Goal: Check status: Check status

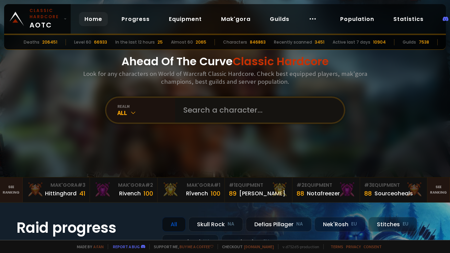
click at [196, 116] on input "text" at bounding box center [257, 110] width 156 height 25
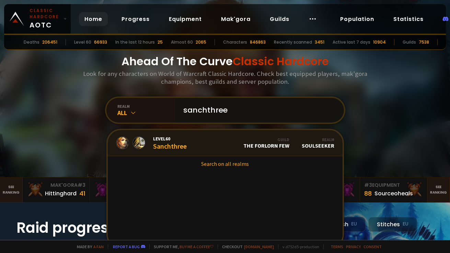
type input "sanchthree"
click at [185, 146] on link "Level 60 Sanchthree Guild The Forlorn Few Realm Soulseeker" at bounding box center [225, 143] width 235 height 26
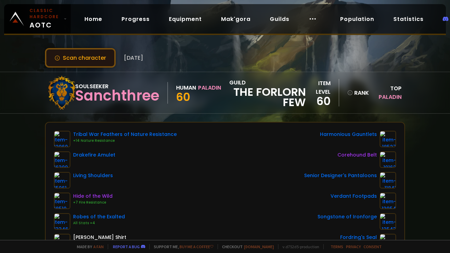
click at [97, 59] on button "Scan character" at bounding box center [80, 58] width 71 height 20
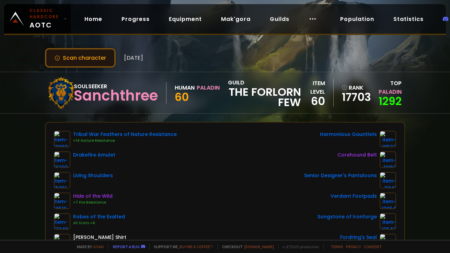
click at [97, 59] on button "Scan character" at bounding box center [80, 58] width 71 height 20
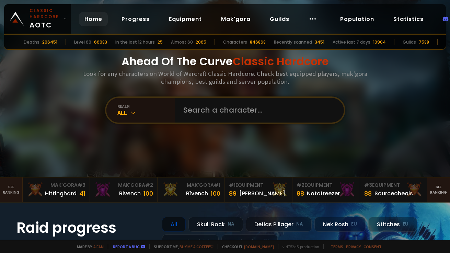
click at [184, 105] on input "text" at bounding box center [257, 110] width 156 height 25
type input "kaconut"
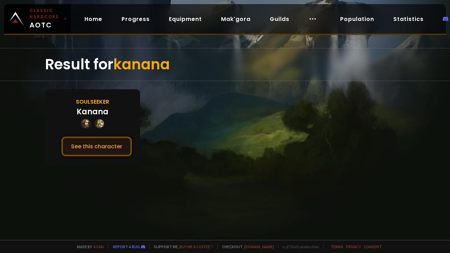
click at [107, 137] on button "See this character" at bounding box center [96, 147] width 70 height 20
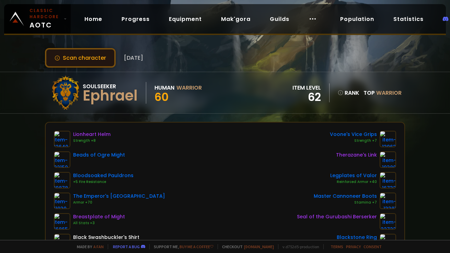
click at [98, 59] on button "Scan character" at bounding box center [80, 58] width 71 height 20
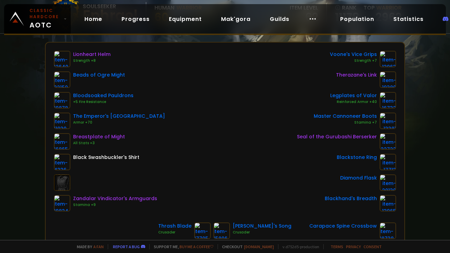
scroll to position [79, 0]
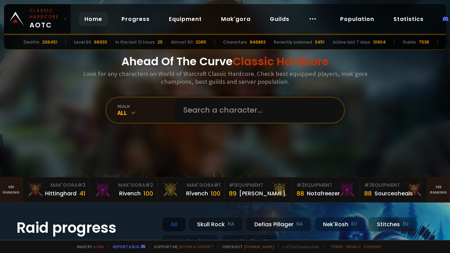
click at [195, 95] on div "Ahead Of The Curve Classic Hardcore Look for any characters on World of Warcraf…" at bounding box center [224, 88] width 413 height 177
click at [197, 109] on input "text" at bounding box center [257, 110] width 156 height 25
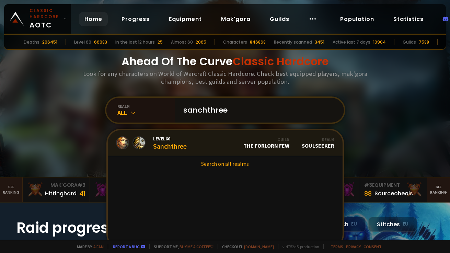
type input "sanchthree"
click at [186, 142] on div "Level 60 Sanchthree" at bounding box center [170, 143] width 34 height 15
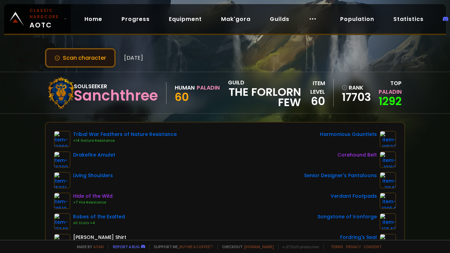
click at [74, 61] on button "Scan character" at bounding box center [80, 58] width 71 height 20
click at [87, 54] on button "Scan character" at bounding box center [80, 58] width 71 height 20
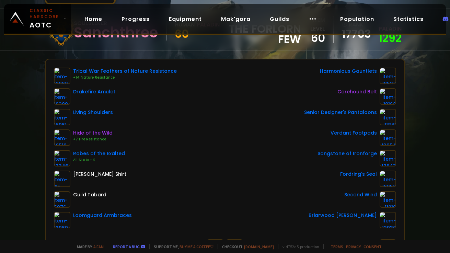
scroll to position [62, 0]
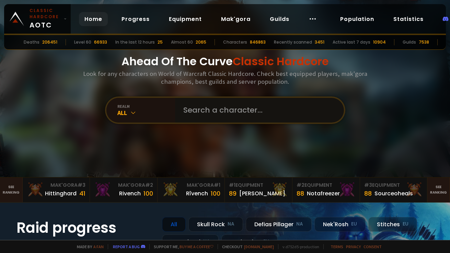
click at [223, 109] on input "text" at bounding box center [257, 110] width 156 height 25
type input "e"
type input "messothree"
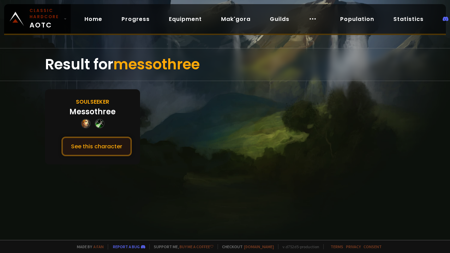
click at [95, 148] on button "See this character" at bounding box center [96, 147] width 70 height 20
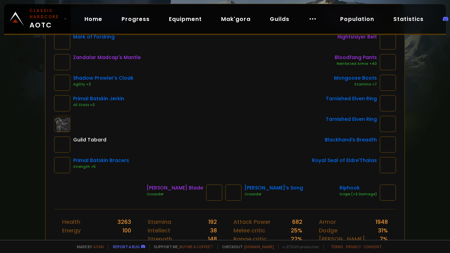
scroll to position [118, 0]
